Goal: Task Accomplishment & Management: Manage account settings

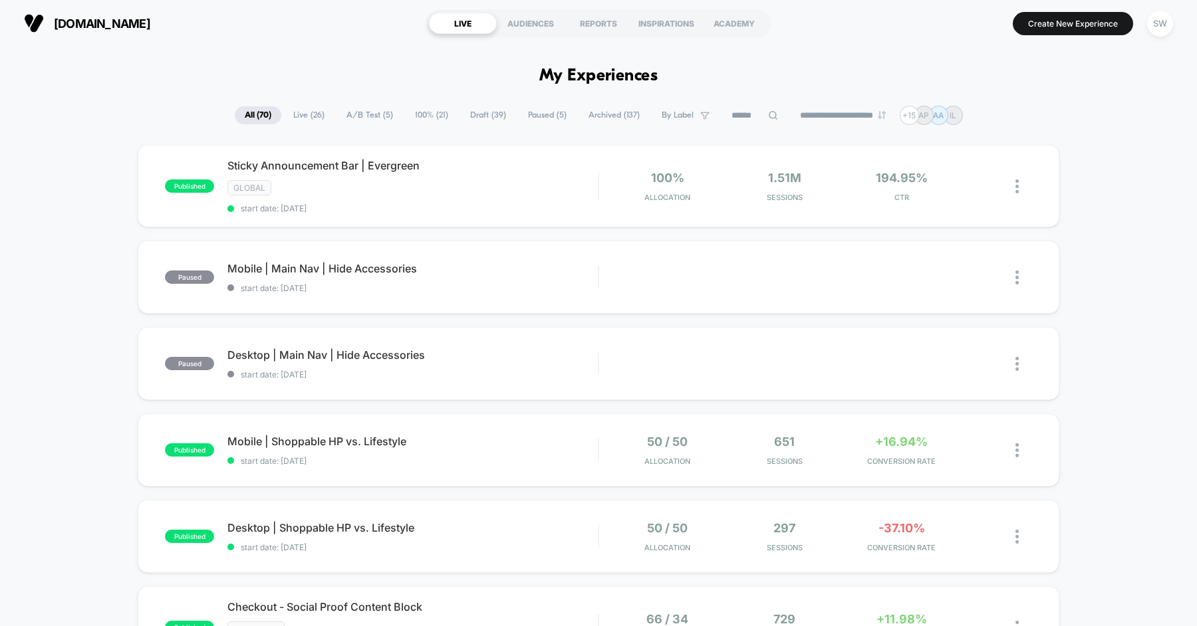
click at [759, 121] on input at bounding box center [754, 116] width 66 height 16
type input "*"
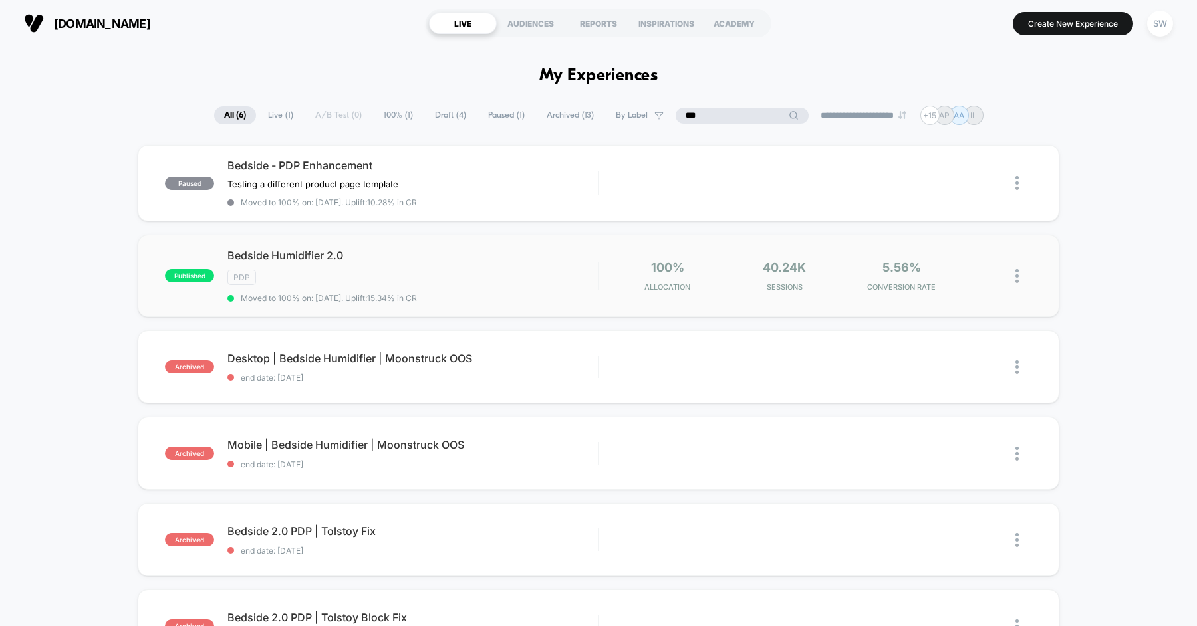
type input "***"
click at [1015, 276] on img at bounding box center [1016, 276] width 3 height 14
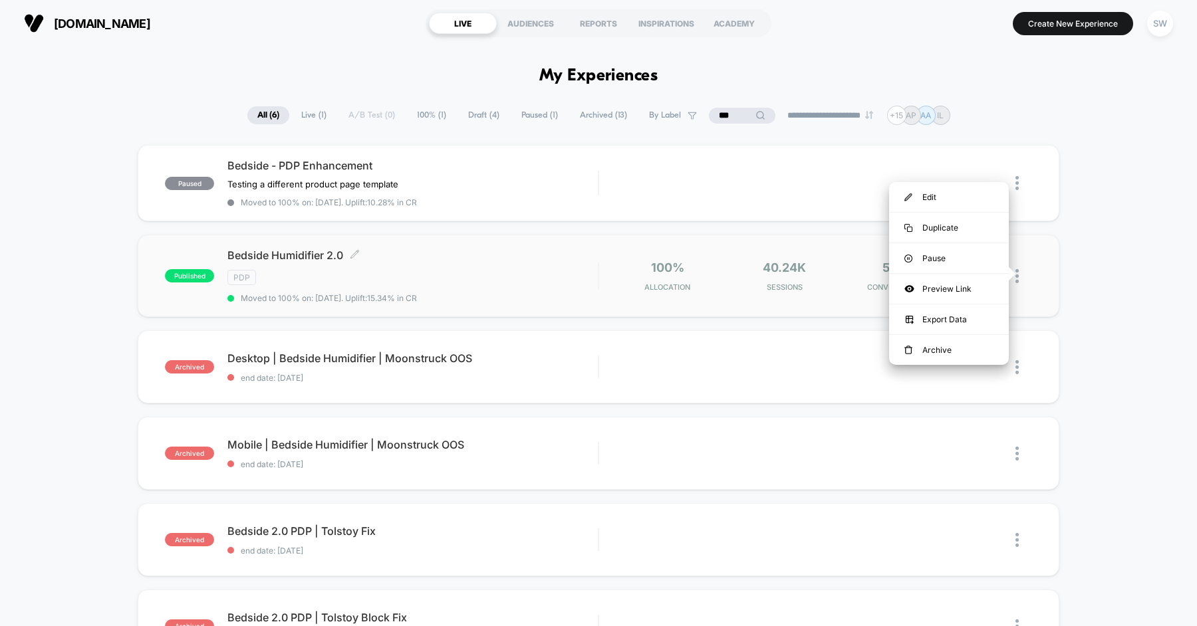
click at [545, 251] on span "Bedside Humidifier 2.0 Click to edit experience details" at bounding box center [412, 255] width 370 height 13
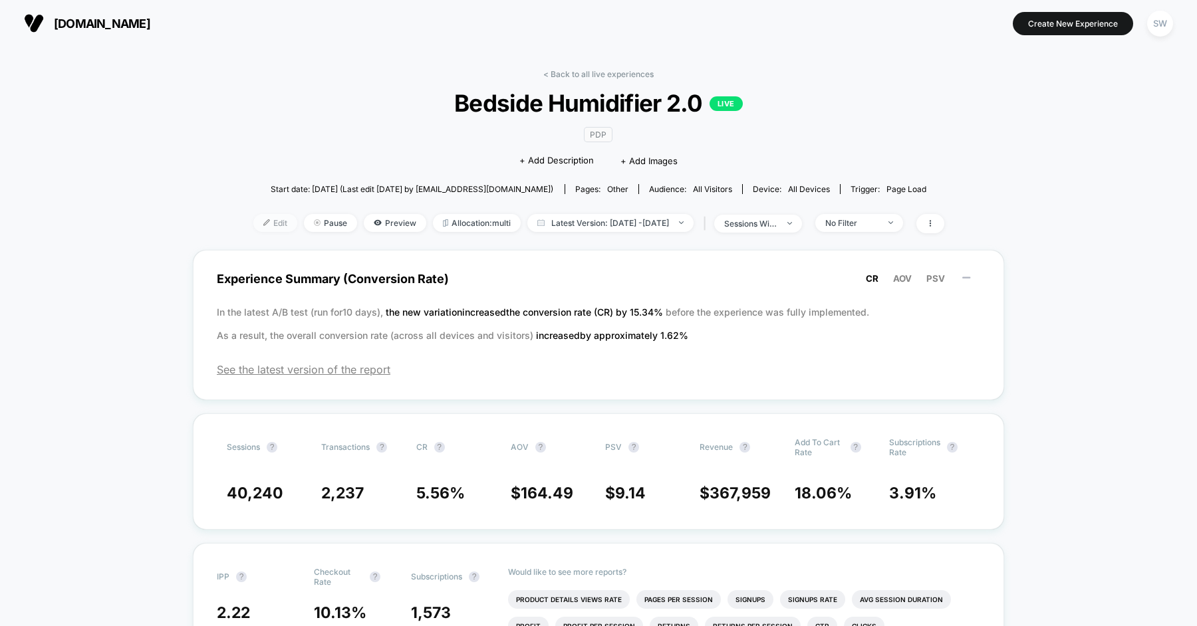
click at [253, 220] on span "Edit" at bounding box center [275, 223] width 44 height 18
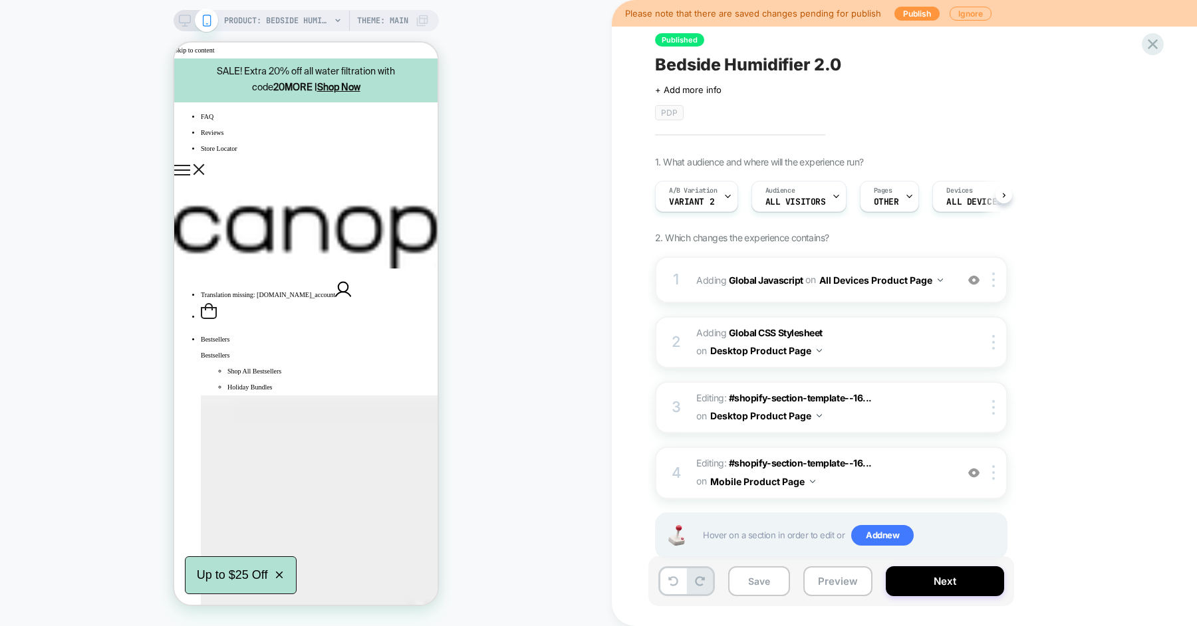
scroll to position [0, 1]
click at [694, 199] on span "Variant 2" at bounding box center [690, 201] width 45 height 9
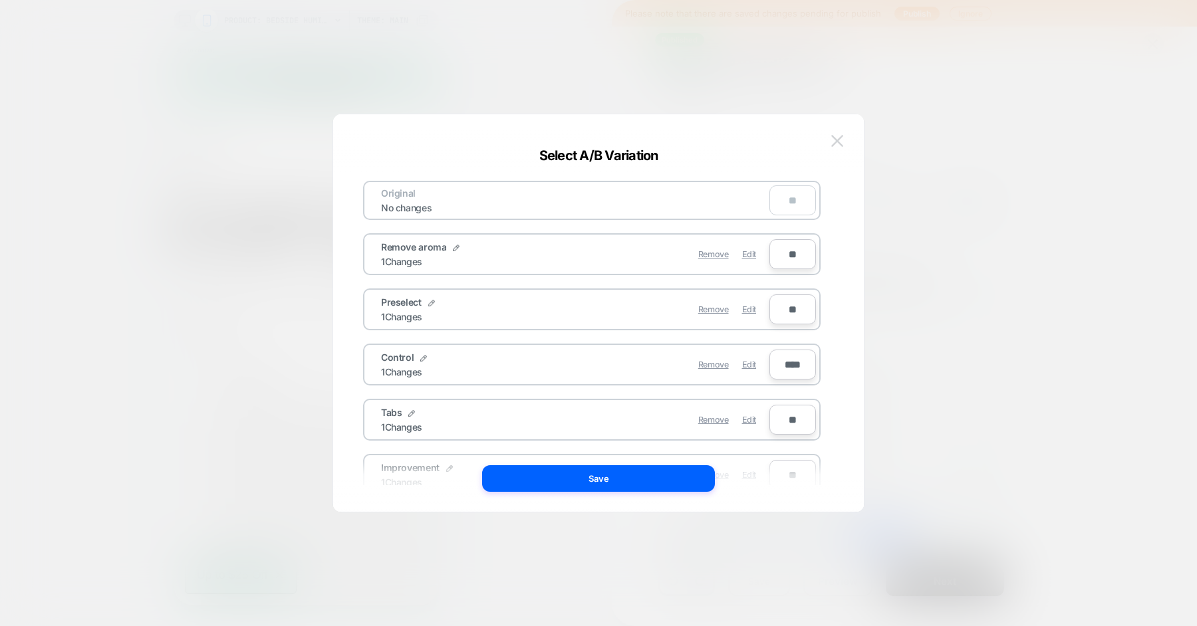
click at [846, 142] on button at bounding box center [837, 141] width 20 height 20
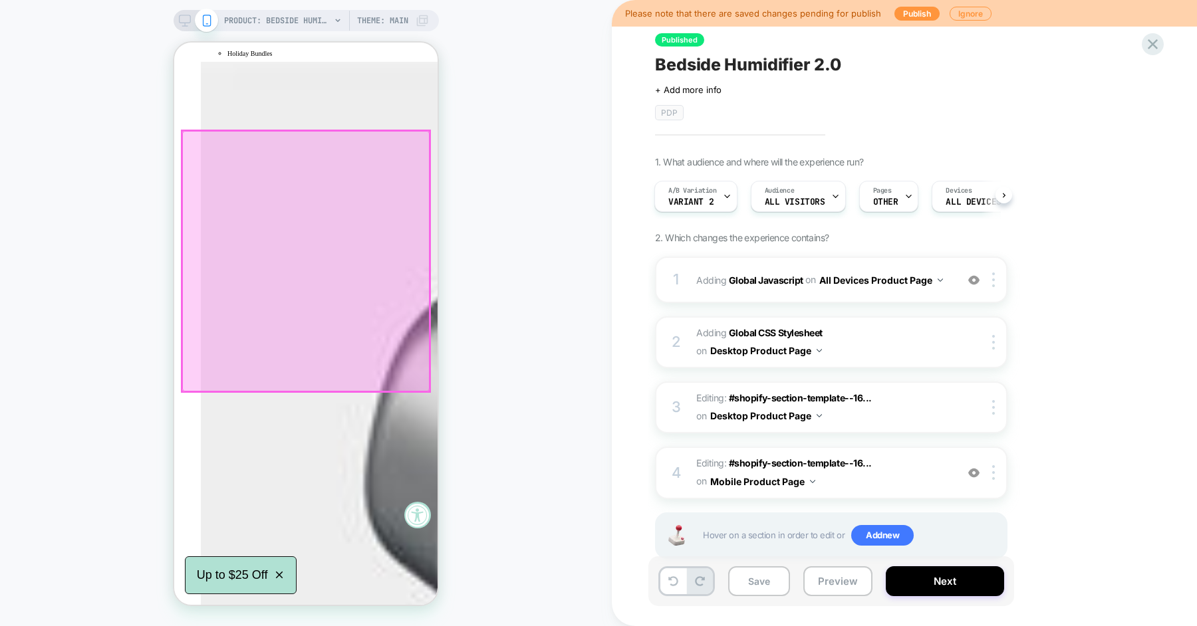
scroll to position [0, 0]
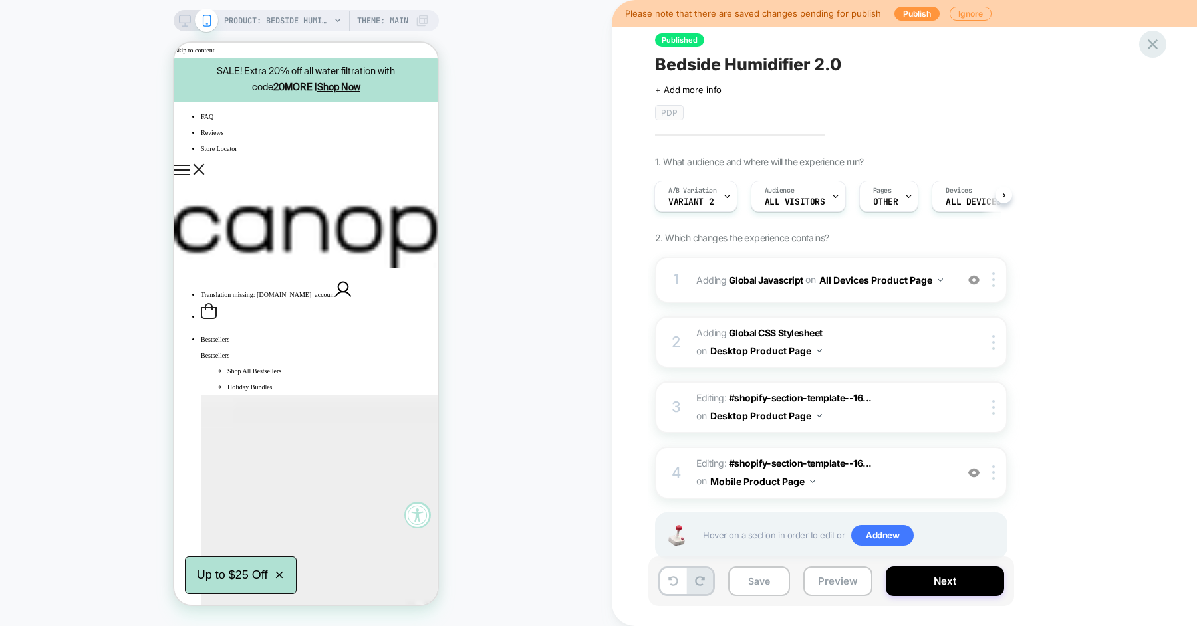
click at [1153, 41] on icon at bounding box center [1153, 44] width 18 height 18
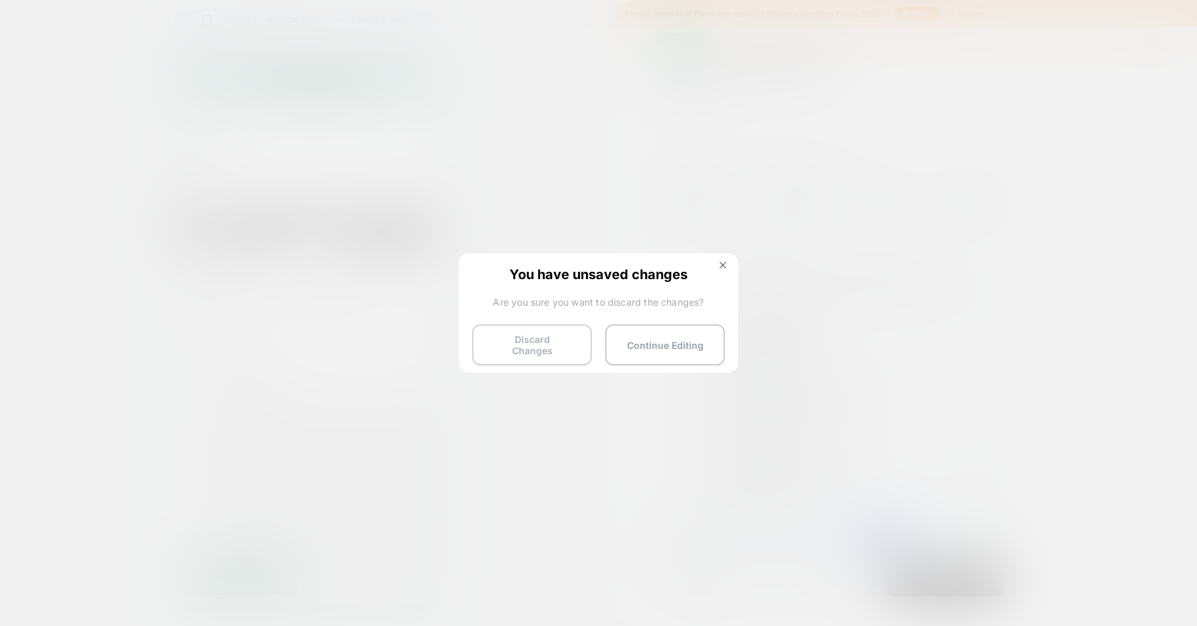
click at [546, 336] on button "Discard Changes" at bounding box center [532, 344] width 120 height 41
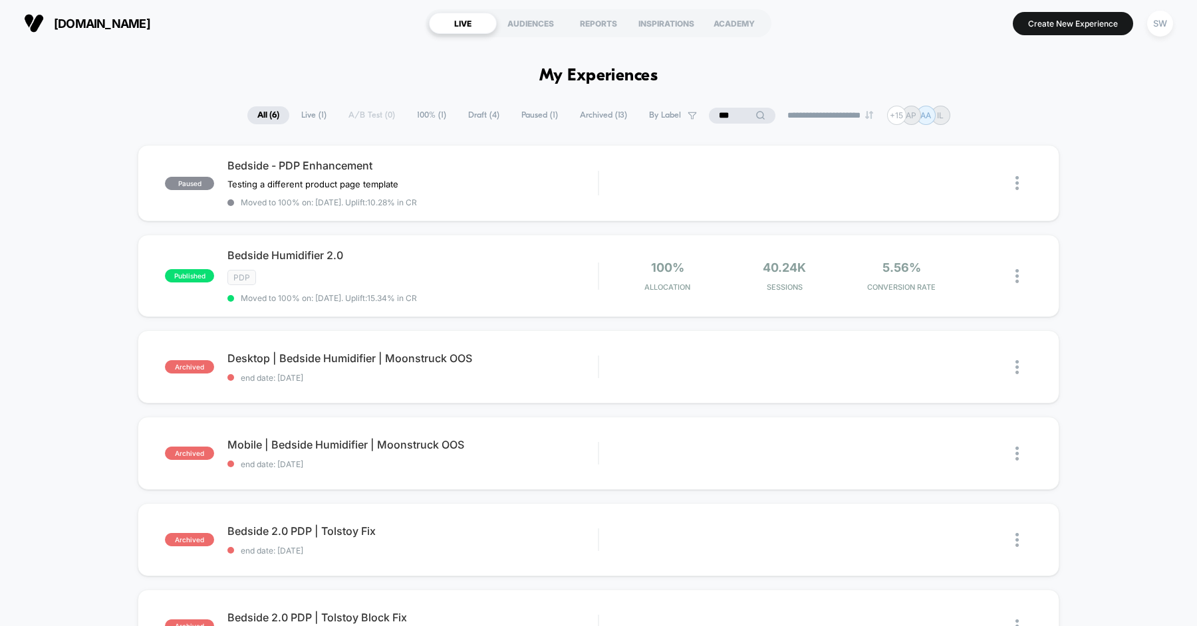
click at [755, 112] on icon at bounding box center [760, 115] width 10 height 10
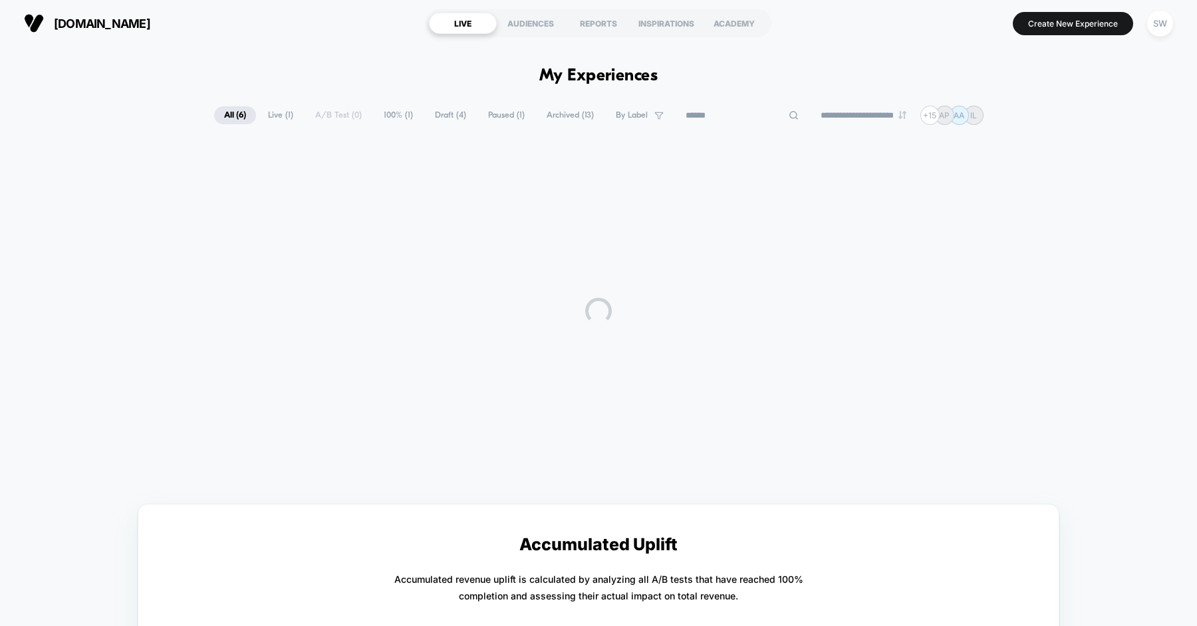
click at [309, 57] on div "**********" at bounding box center [598, 440] width 1197 height 787
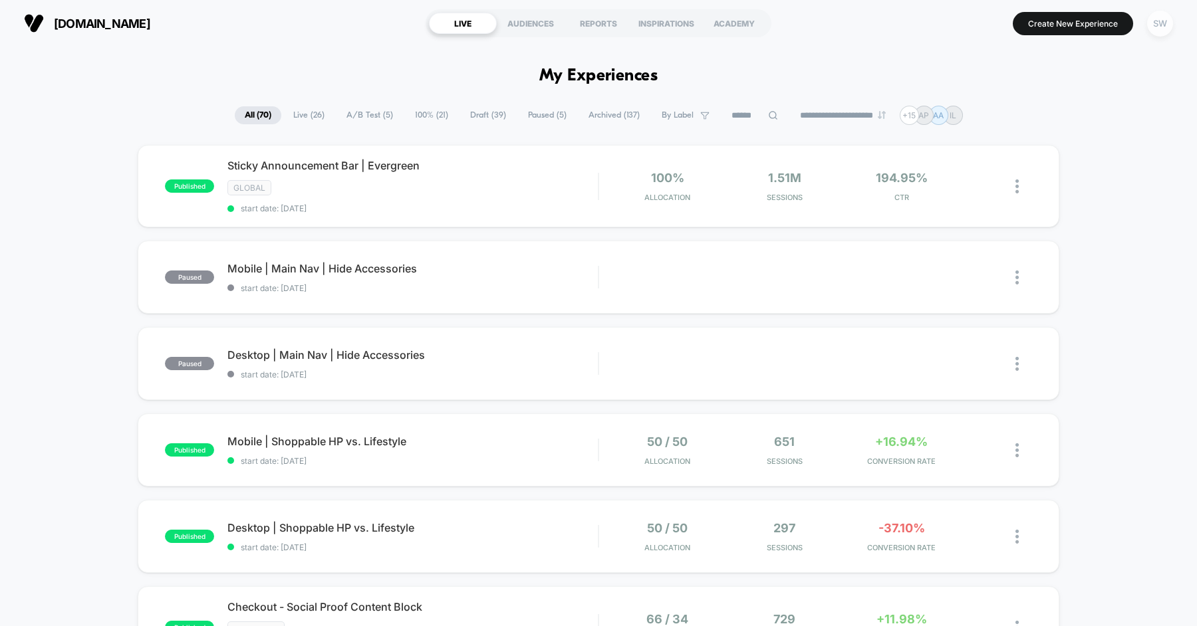
click at [1158, 23] on div "SW" at bounding box center [1160, 24] width 26 height 26
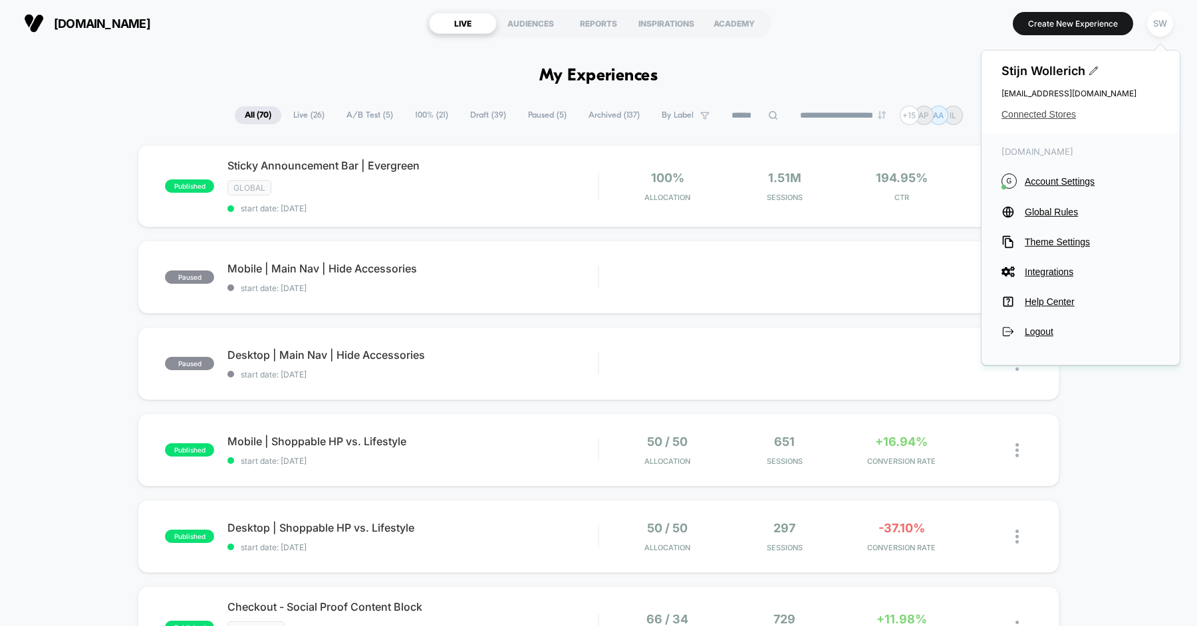
click at [1056, 113] on span "Connected Stores" at bounding box center [1080, 114] width 158 height 11
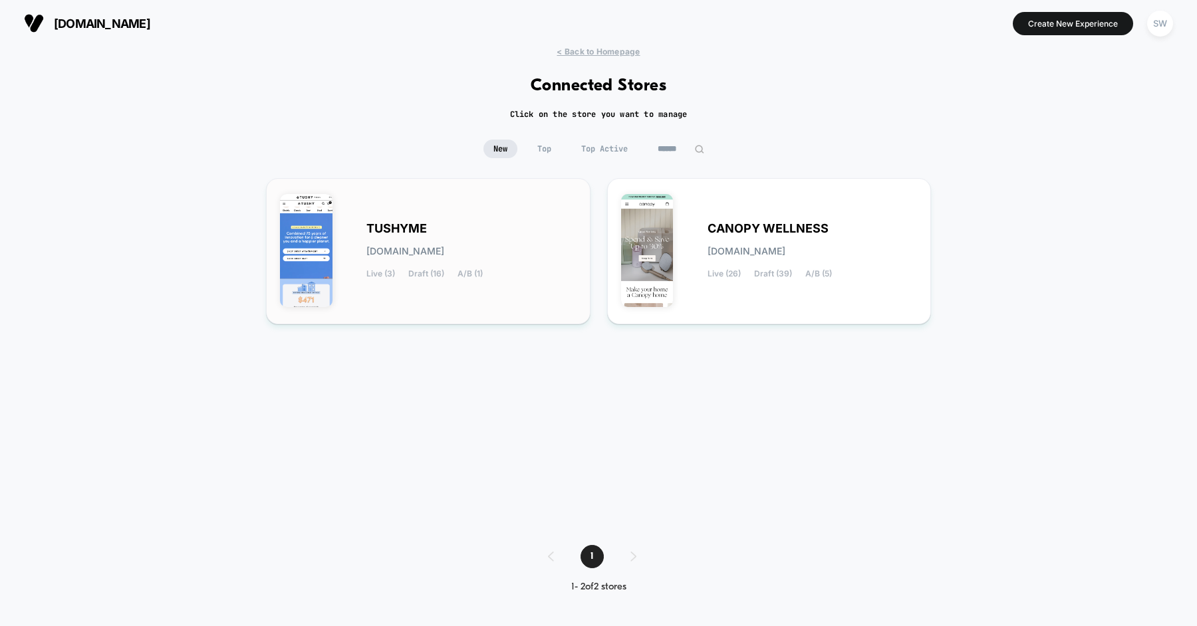
click at [523, 240] on div "TUSHYME [DOMAIN_NAME] Live (3) Draft (16) A/B (1)" at bounding box center [471, 251] width 210 height 55
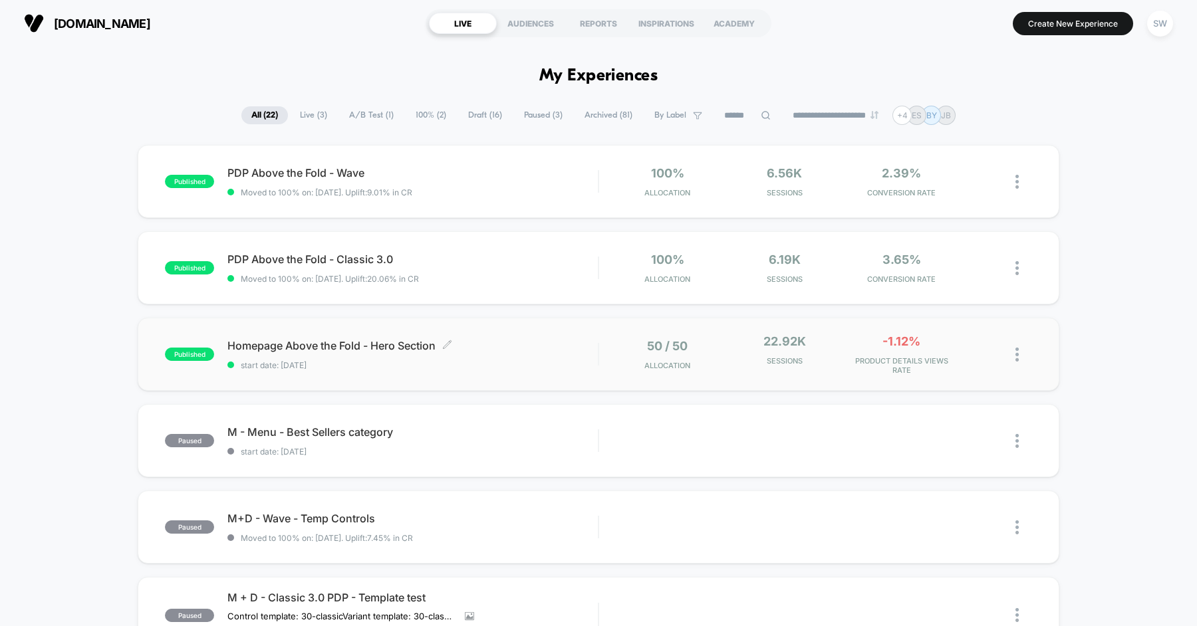
click at [519, 354] on div "Homepage Above the Fold - Hero Section Click to edit experience details Click t…" at bounding box center [412, 354] width 370 height 31
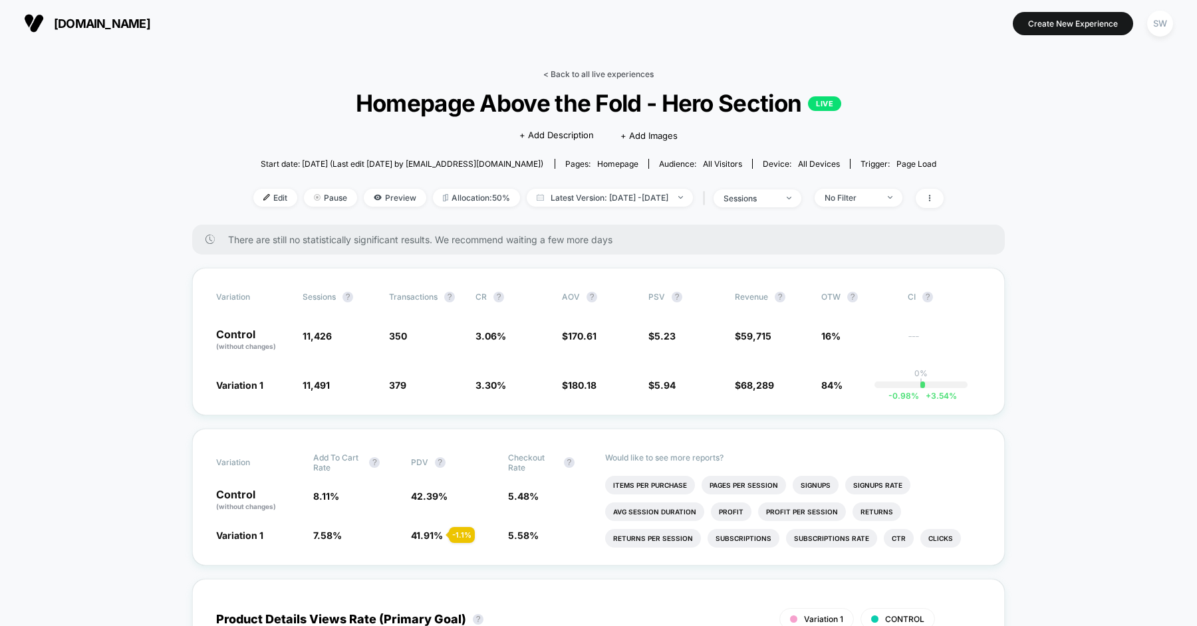
click at [572, 71] on link "< Back to all live experiences" at bounding box center [598, 74] width 110 height 10
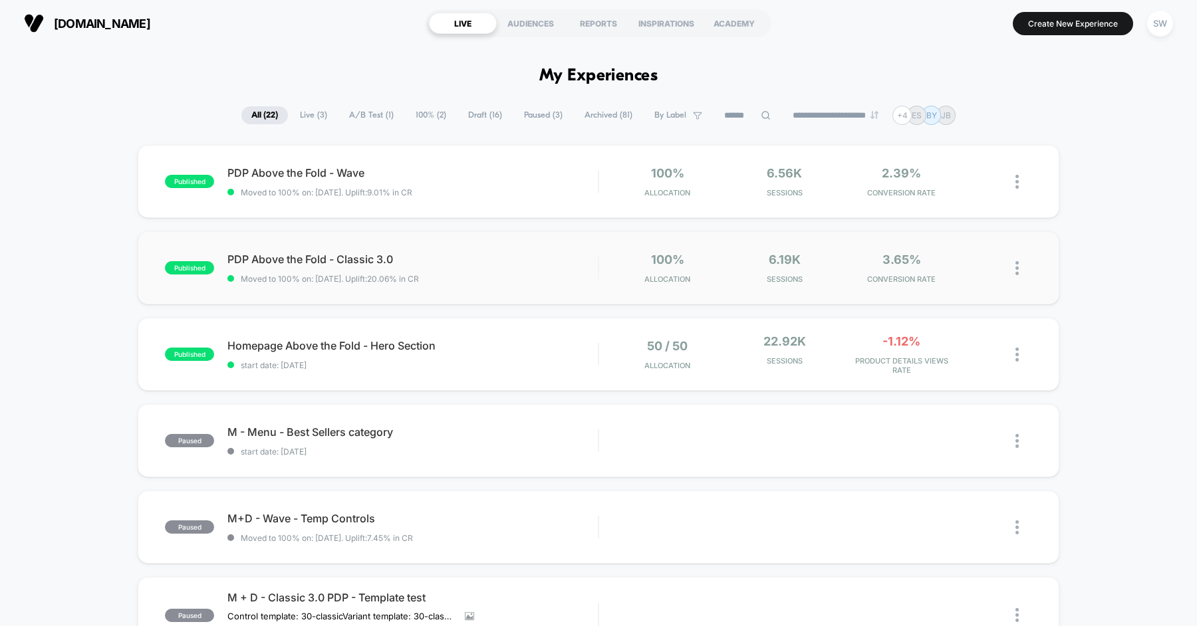
click at [494, 247] on div "published PDP Above the Fold - Classic 3.0 Moved to 100% on: [DATE] . Uplift: 2…" at bounding box center [599, 267] width 922 height 73
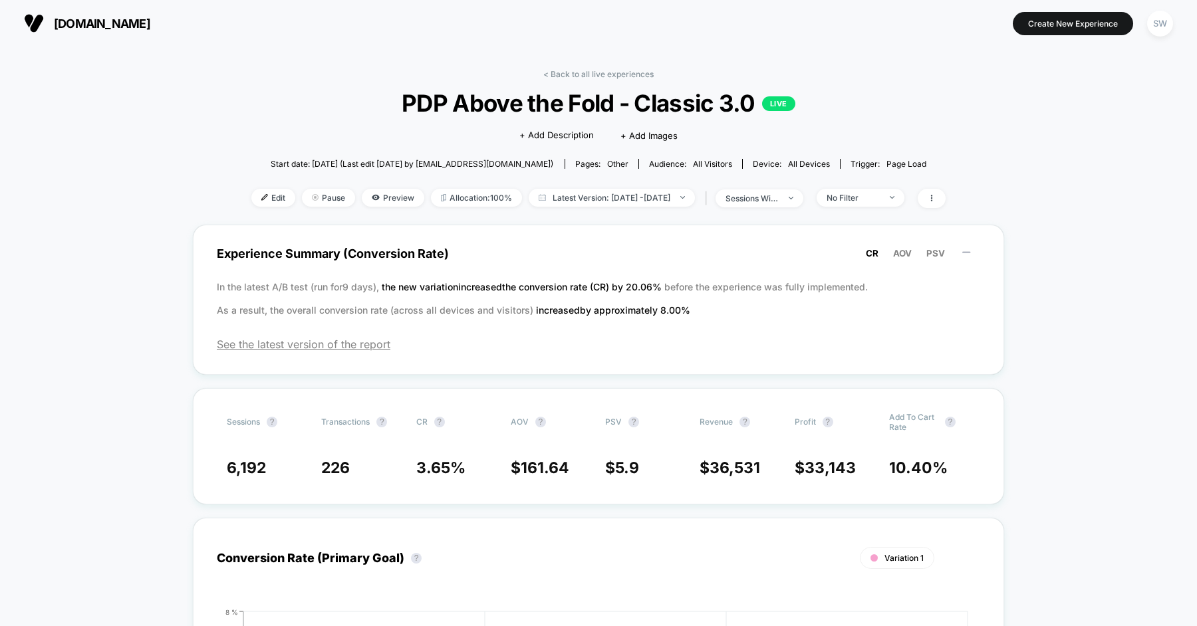
click at [567, 71] on link "< Back to all live experiences" at bounding box center [598, 74] width 110 height 10
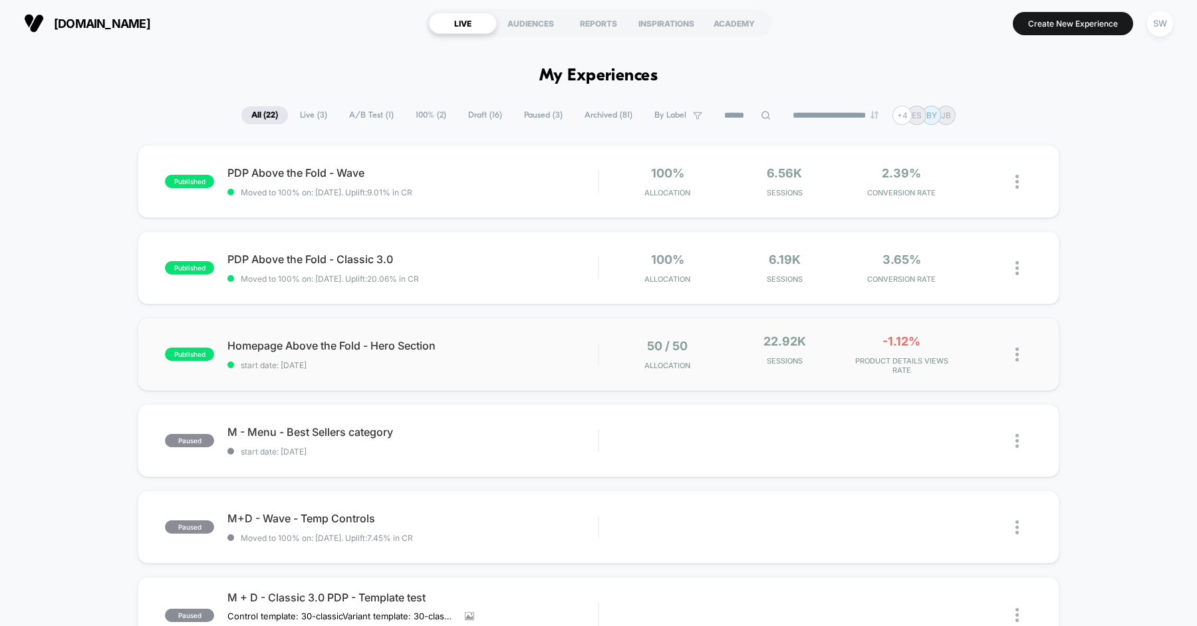
click at [592, 370] on div "published Homepage Above the Fold - Hero Section start date: [DATE] 50 / 50 All…" at bounding box center [599, 354] width 922 height 73
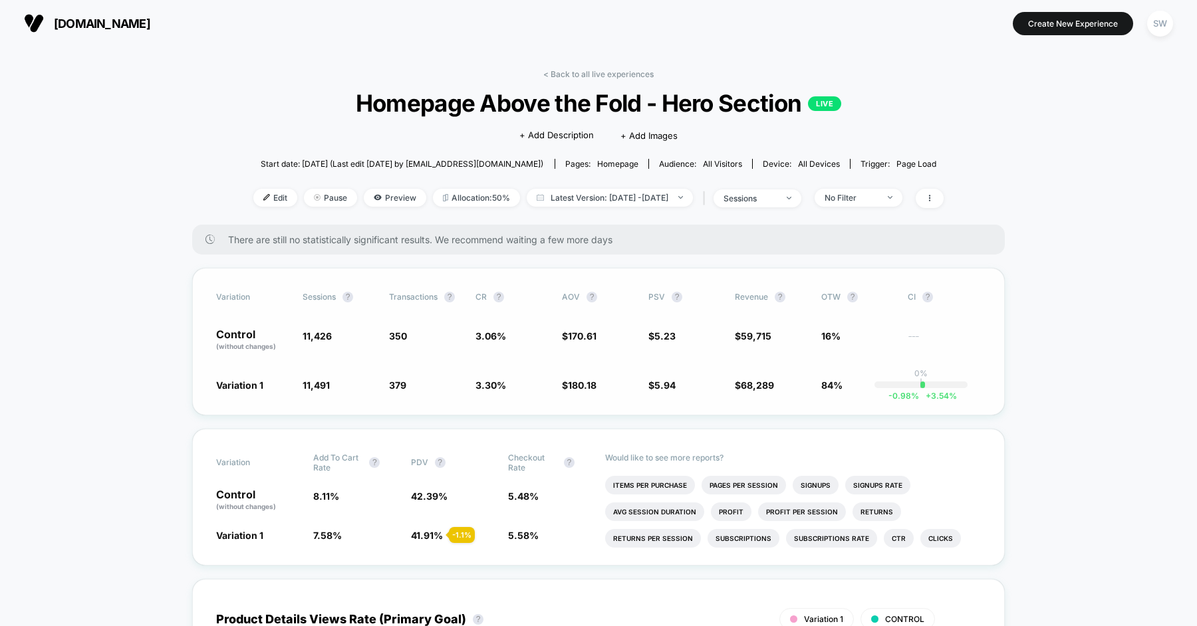
scroll to position [1, 0]
click at [552, 192] on span "Latest Version: [DATE] - [DATE]" at bounding box center [610, 196] width 166 height 18
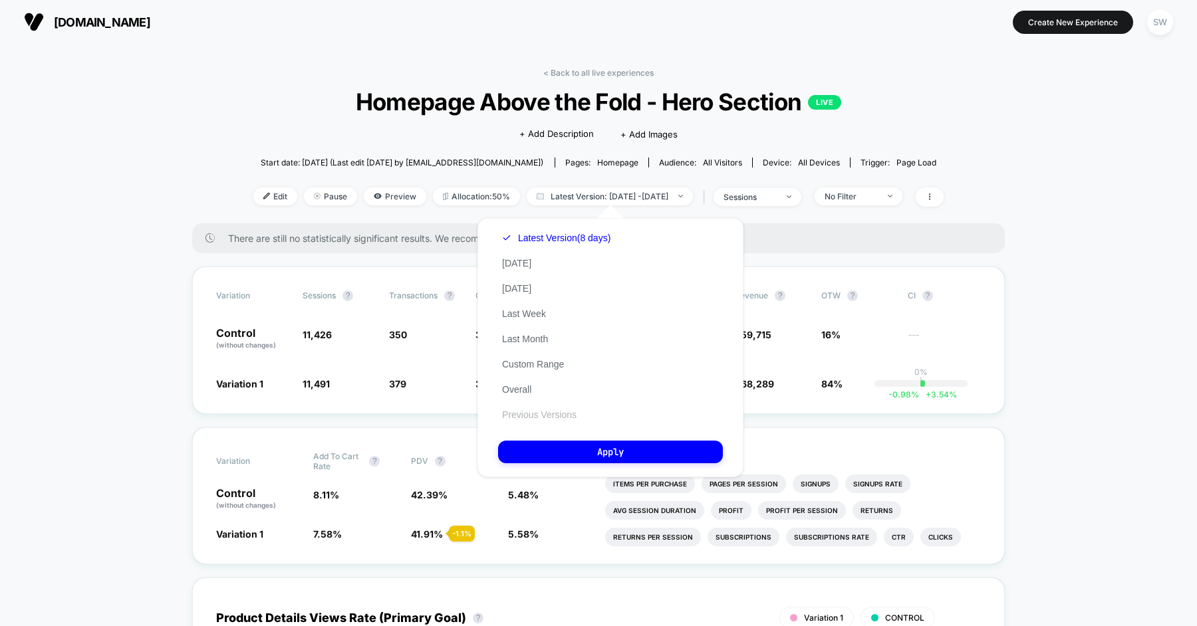
click at [549, 420] on button "Previous Versions" at bounding box center [539, 415] width 82 height 12
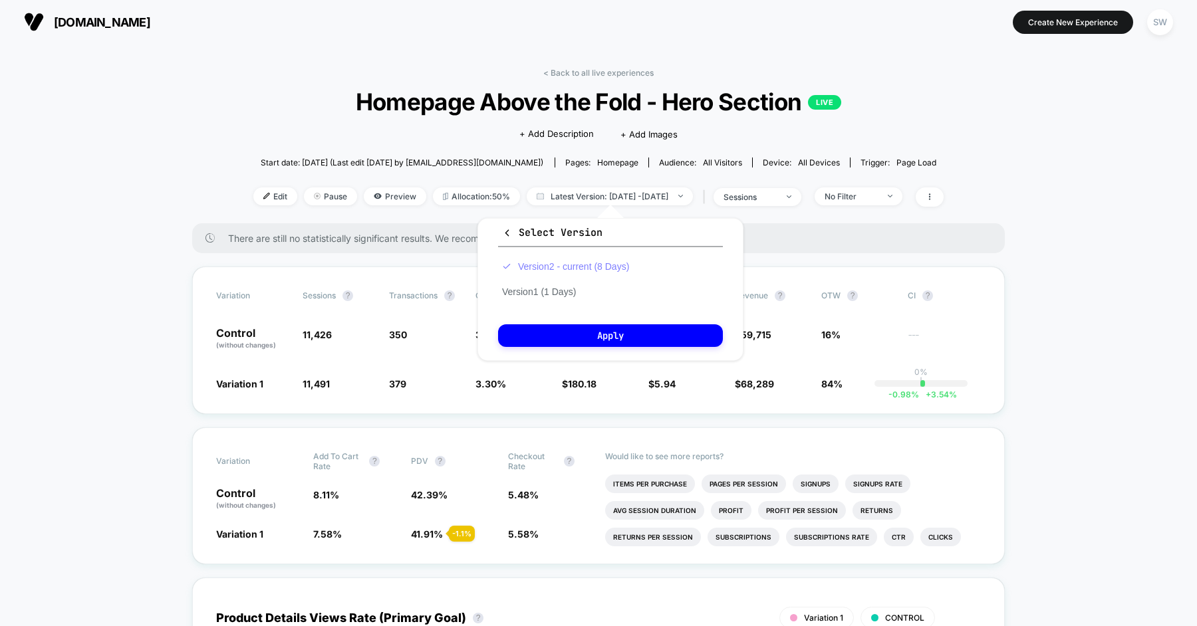
click at [568, 268] on button "Version 2 - current (8 Days)" at bounding box center [565, 267] width 135 height 12
click at [577, 337] on button "Apply" at bounding box center [610, 335] width 225 height 23
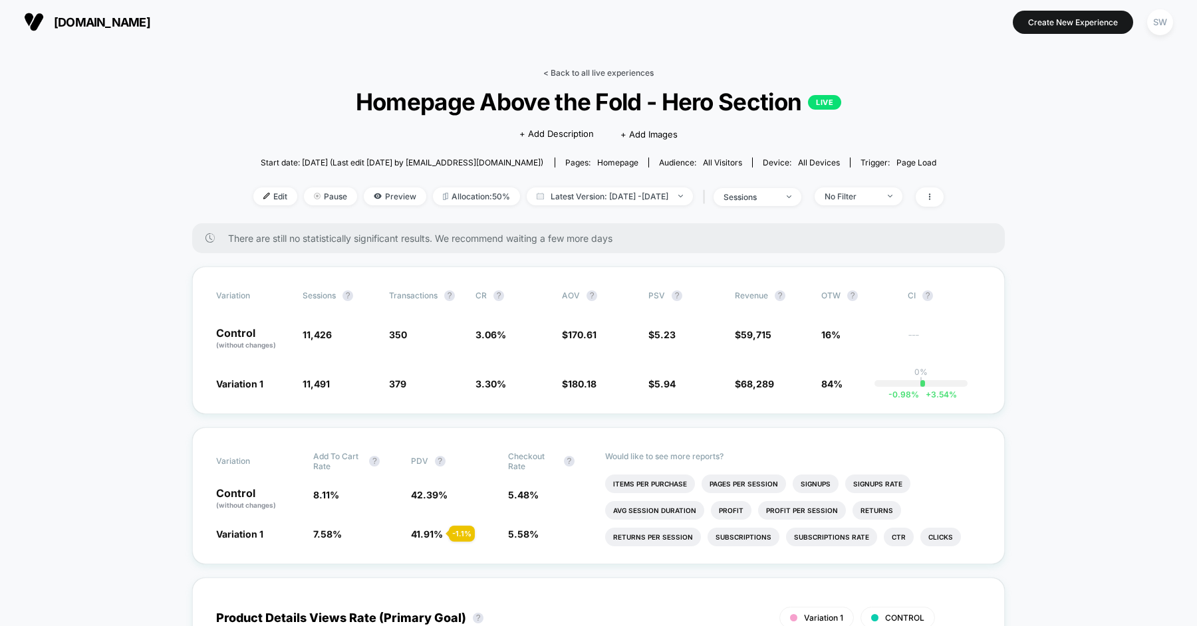
click at [574, 74] on link "< Back to all live experiences" at bounding box center [598, 73] width 110 height 10
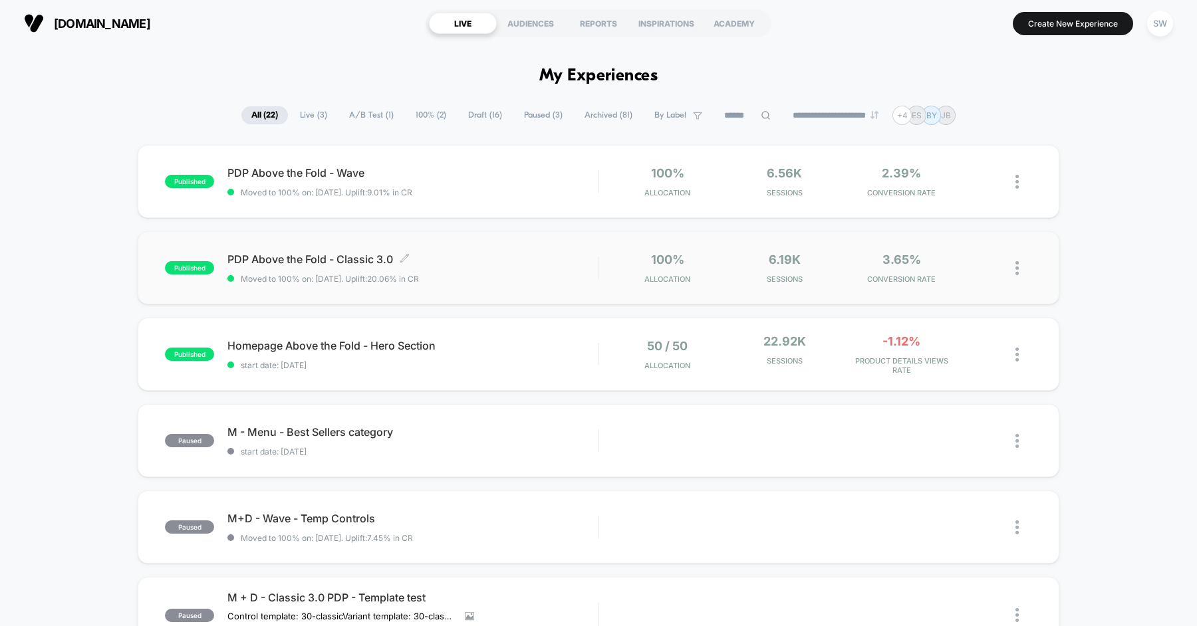
click at [483, 260] on span "PDP Above the Fold - Classic 3.0 Click to edit experience details" at bounding box center [412, 259] width 370 height 13
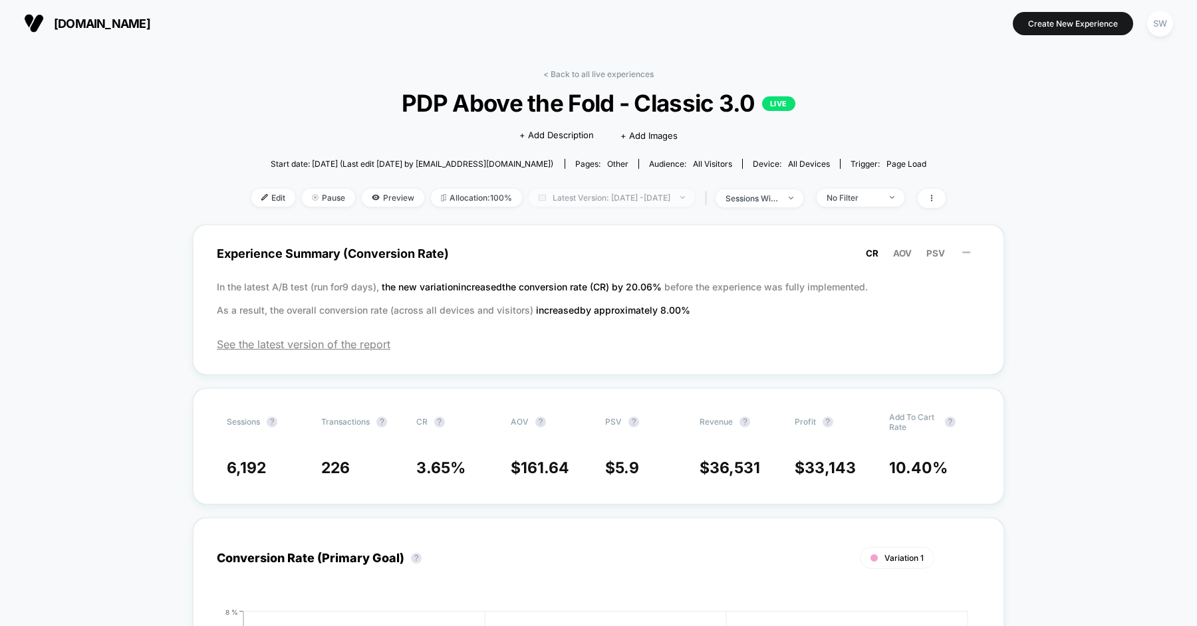
click at [537, 203] on span "Latest Version: [DATE] - [DATE]" at bounding box center [612, 198] width 166 height 18
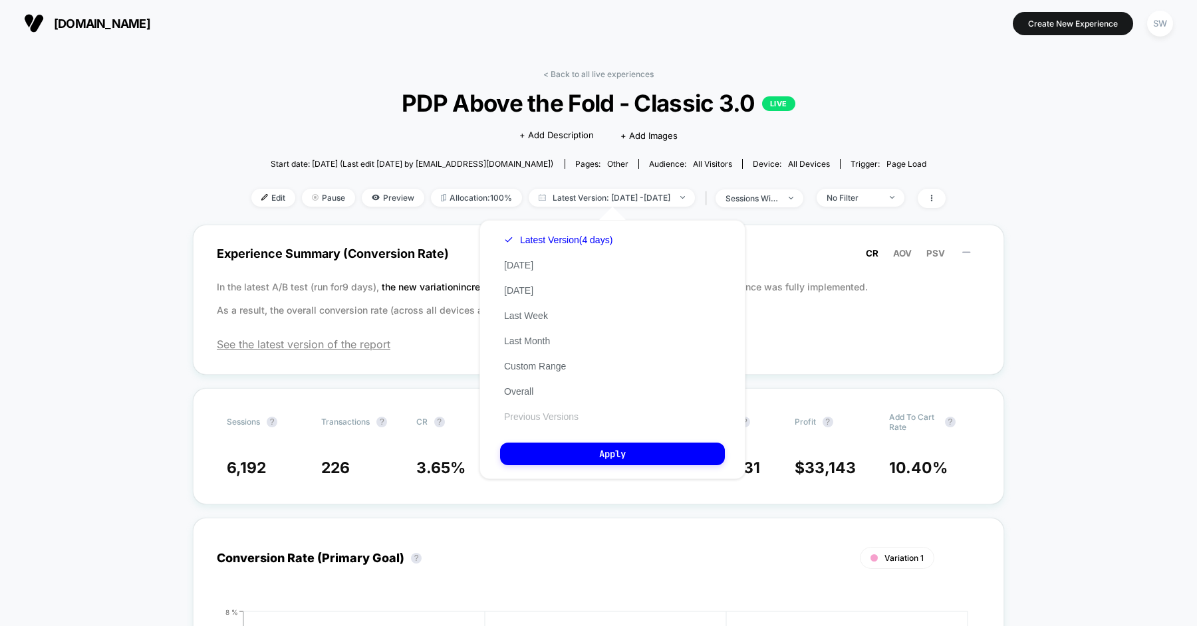
click at [537, 416] on button "Previous Versions" at bounding box center [541, 417] width 82 height 12
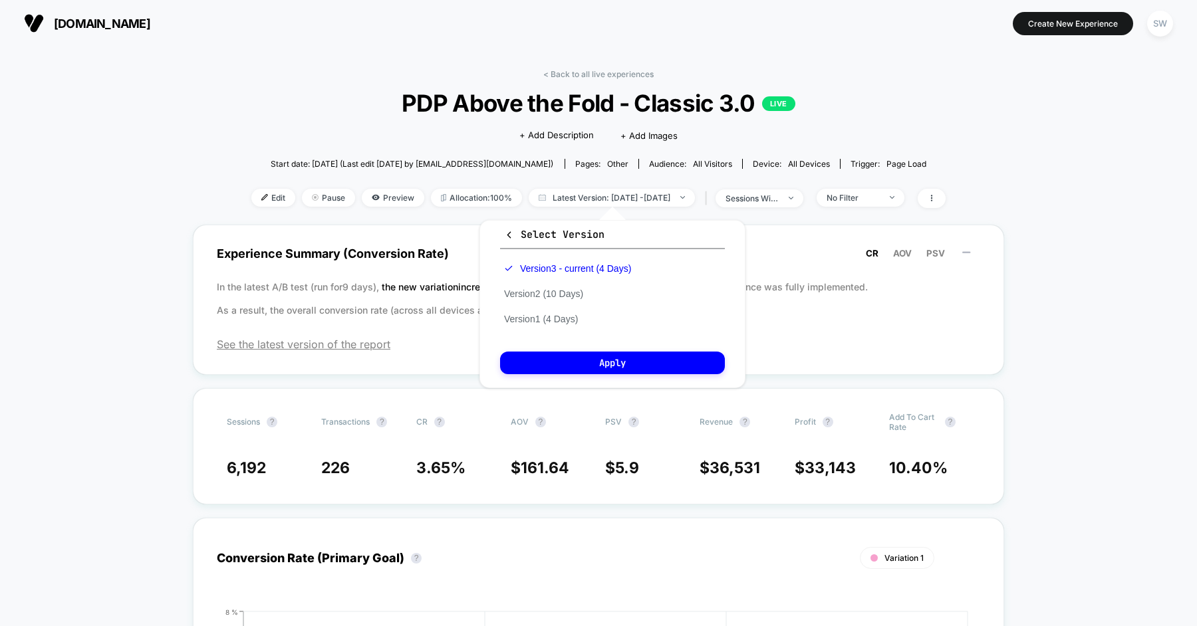
click at [559, 299] on div "Version 3 - current (4 Days) Version 2 (10 Days) Version 1 (4 Days)" at bounding box center [567, 294] width 135 height 76
click at [560, 291] on button "Version 2 (10 Days)" at bounding box center [543, 294] width 87 height 12
click at [588, 355] on button "Apply" at bounding box center [612, 363] width 225 height 23
